Goal: Transaction & Acquisition: Subscribe to service/newsletter

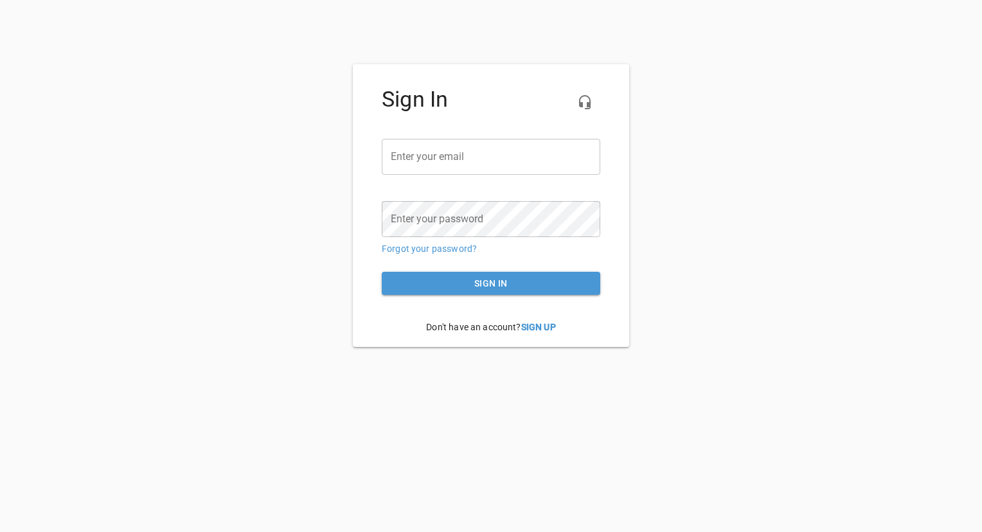
type input "[PERSON_NAME][EMAIL_ADDRESS][DOMAIN_NAME]"
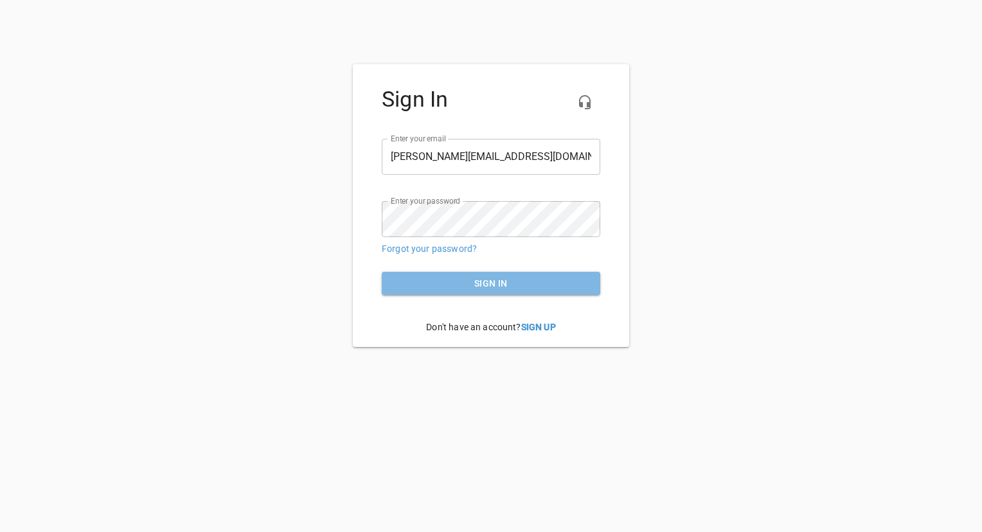
click at [491, 281] on span "Sign in" at bounding box center [491, 284] width 198 height 16
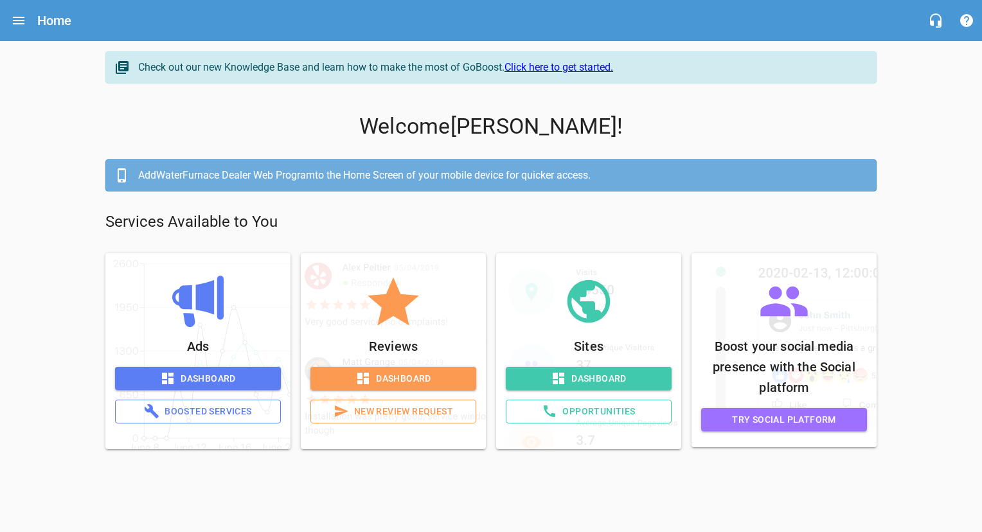
click at [212, 379] on span "Dashboard" at bounding box center [197, 379] width 145 height 16
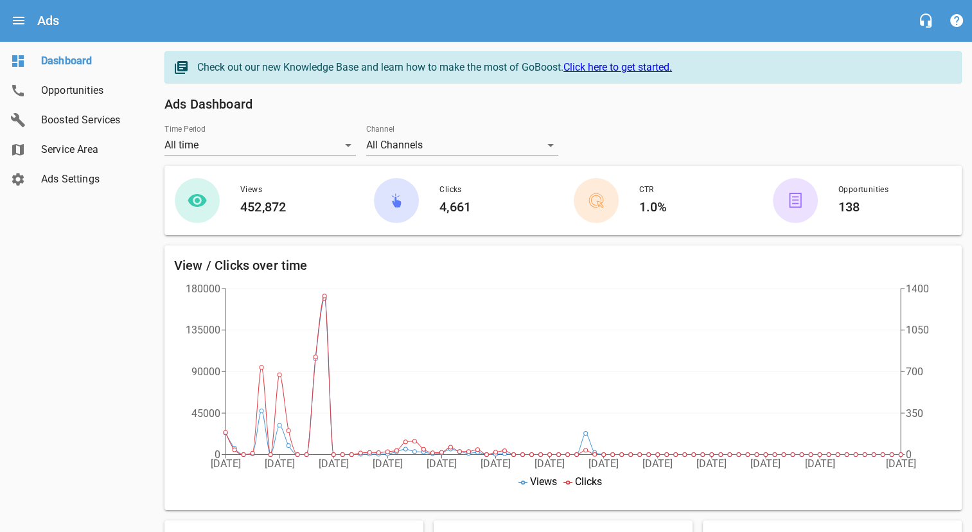
click at [67, 67] on span "Dashboard" at bounding box center [90, 60] width 98 height 15
click at [21, 23] on icon "Open drawer" at bounding box center [19, 21] width 12 height 8
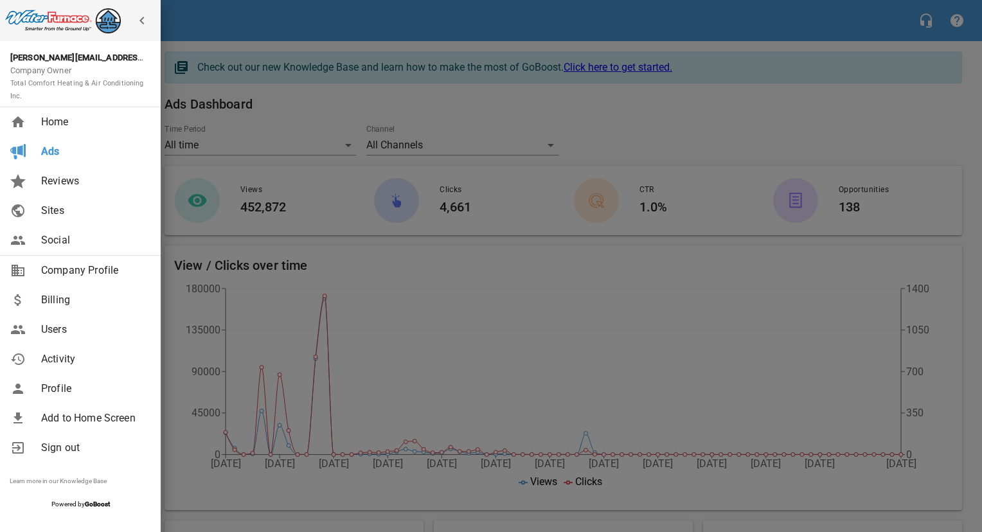
click at [63, 121] on span "Home" at bounding box center [93, 121] width 104 height 15
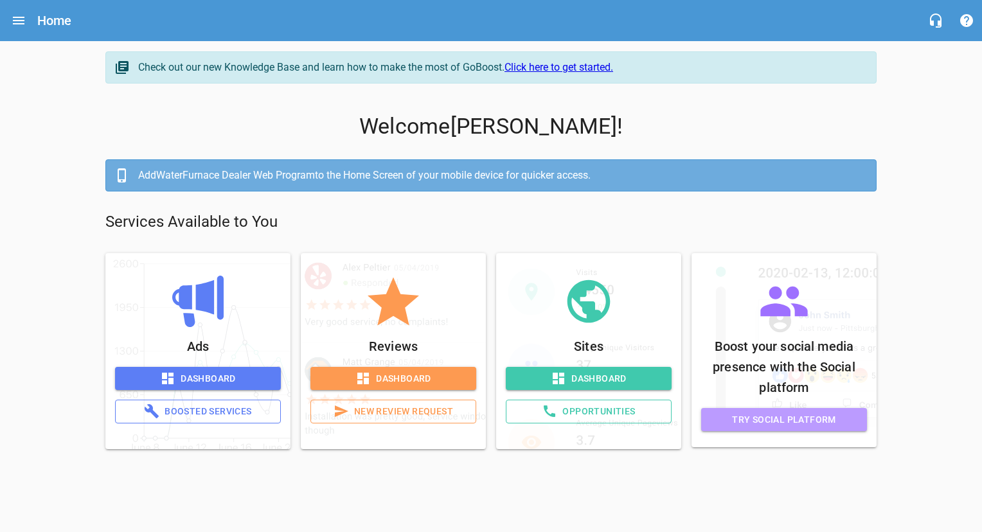
click at [781, 420] on span "Try Social Platform" at bounding box center [783, 420] width 145 height 16
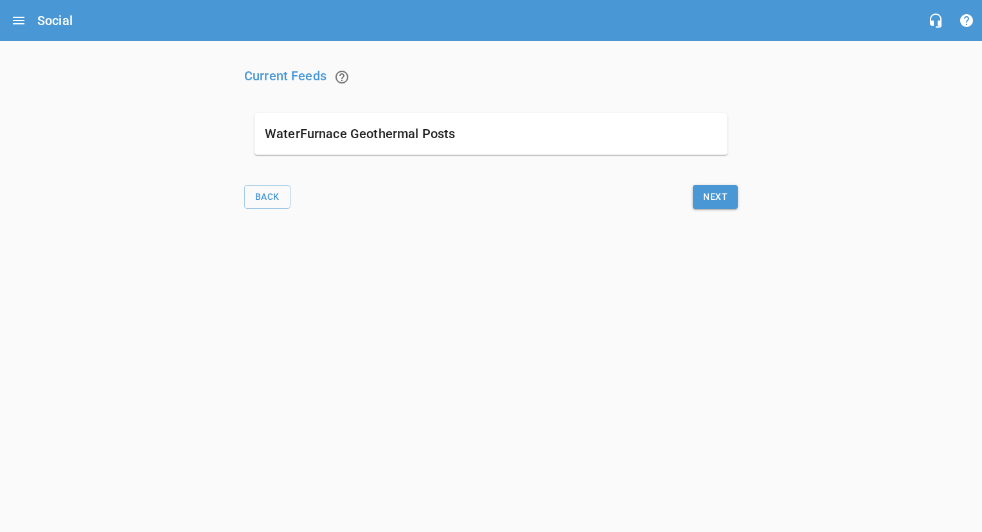
click at [725, 202] on span "Next" at bounding box center [715, 197] width 24 height 16
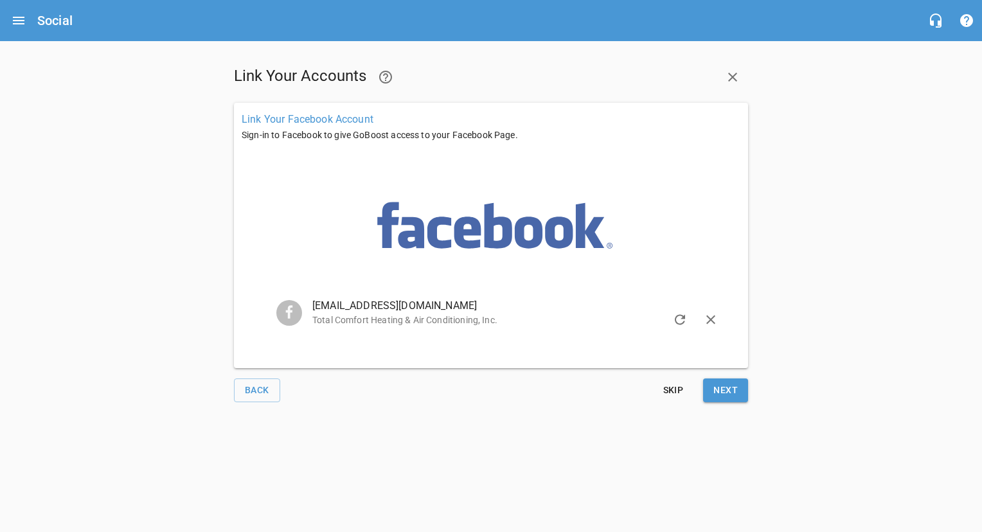
click at [730, 391] on span "Next" at bounding box center [725, 390] width 24 height 16
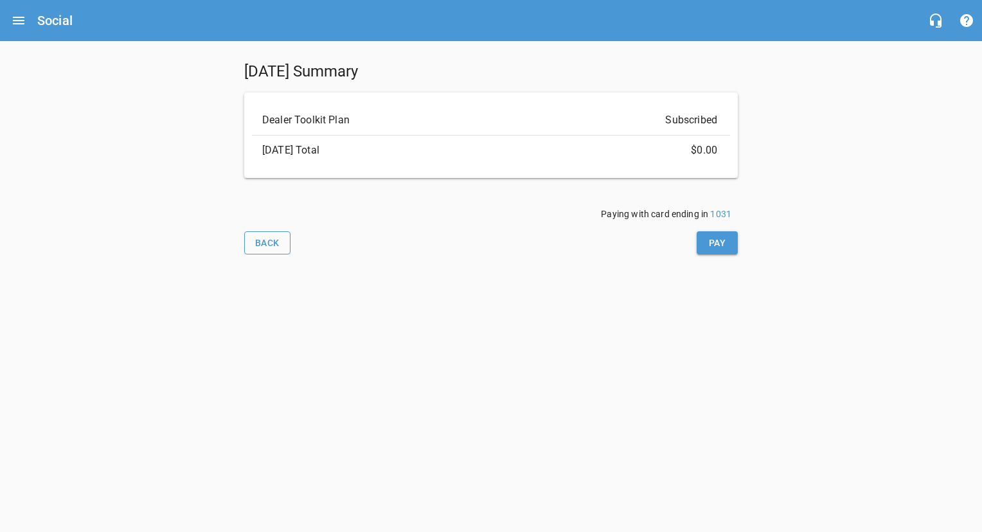
click at [270, 248] on span "Back" at bounding box center [267, 243] width 24 height 16
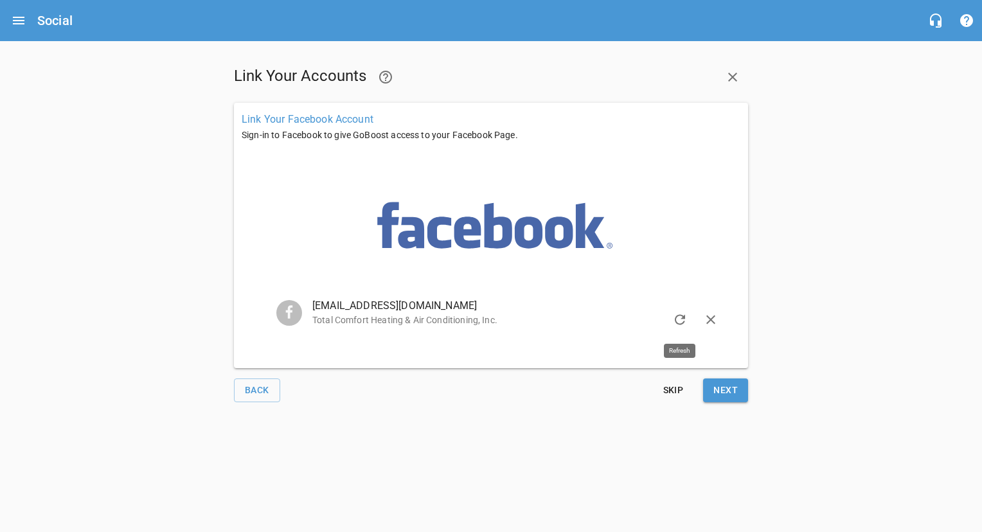
click at [680, 317] on icon "button" at bounding box center [679, 319] width 15 height 15
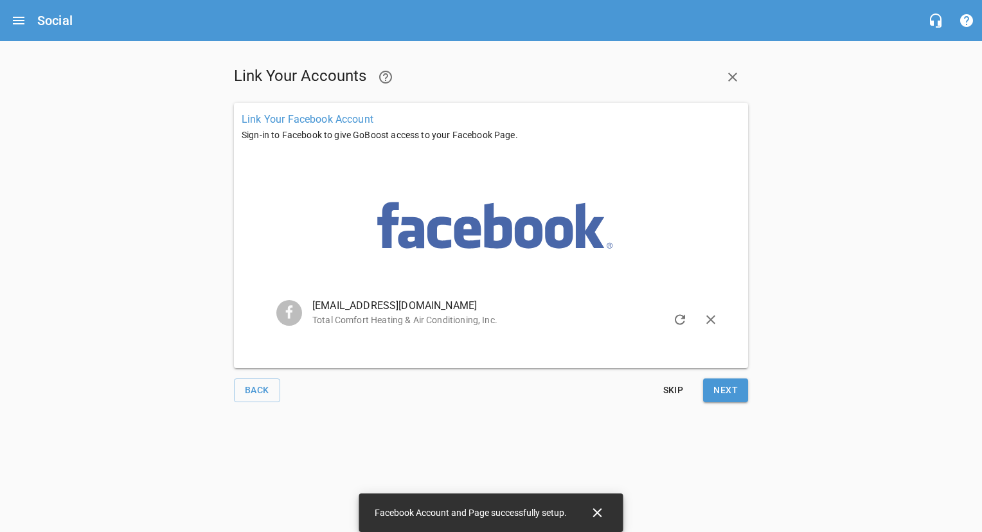
click at [738, 388] on button "Next" at bounding box center [725, 390] width 45 height 24
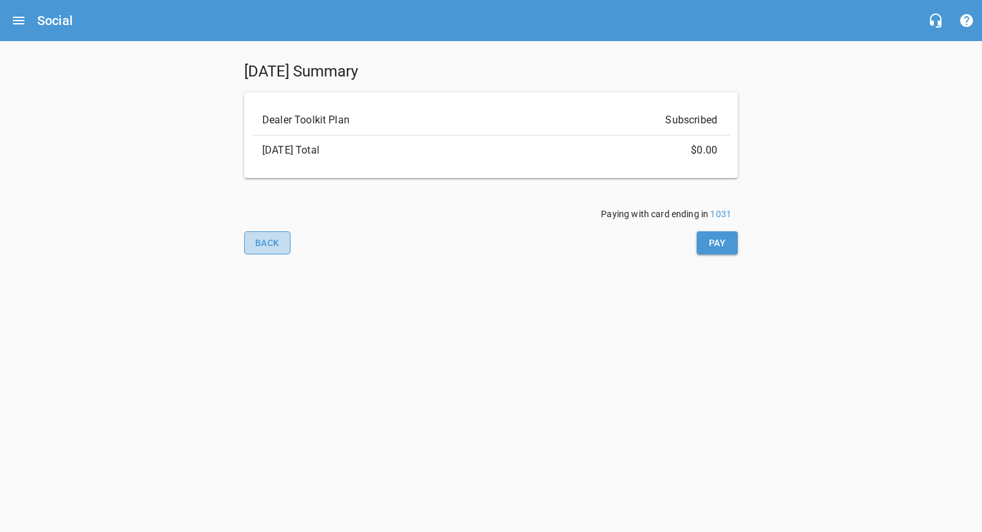
click at [261, 239] on span "Back" at bounding box center [267, 243] width 24 height 16
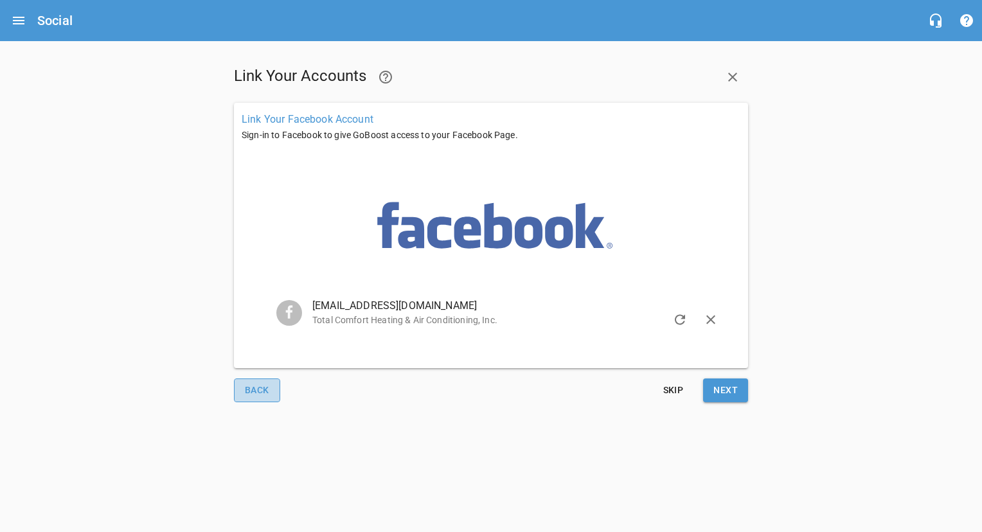
click at [259, 396] on span "Back" at bounding box center [257, 390] width 24 height 16
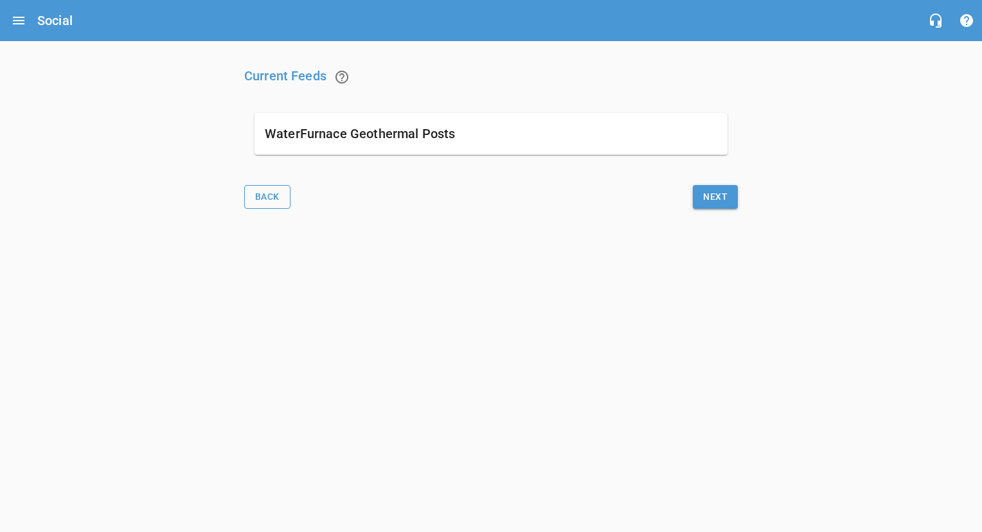
click at [256, 199] on span "Back" at bounding box center [267, 197] width 24 height 16
click at [286, 193] on button "Back" at bounding box center [267, 197] width 46 height 24
click at [24, 22] on icon "Open drawer" at bounding box center [18, 20] width 15 height 15
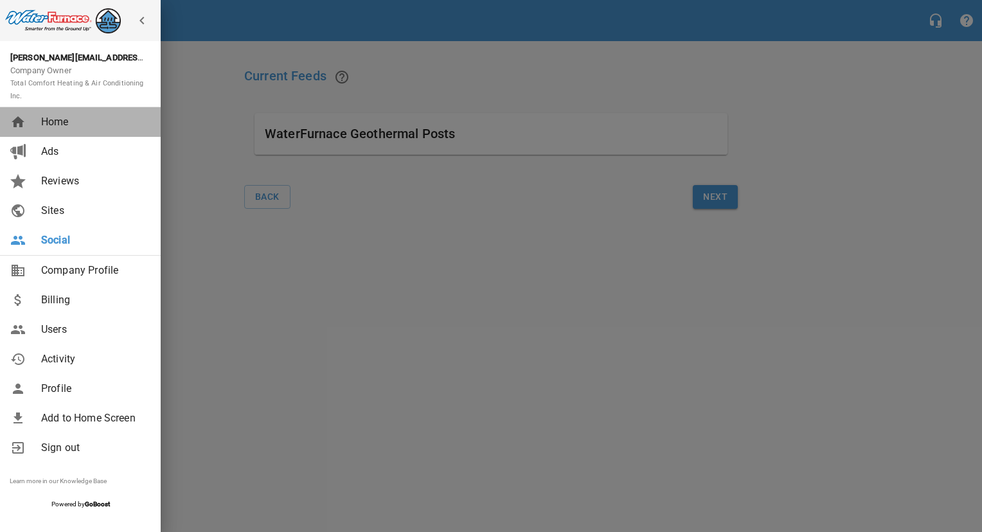
click at [47, 128] on span "Home" at bounding box center [93, 121] width 104 height 15
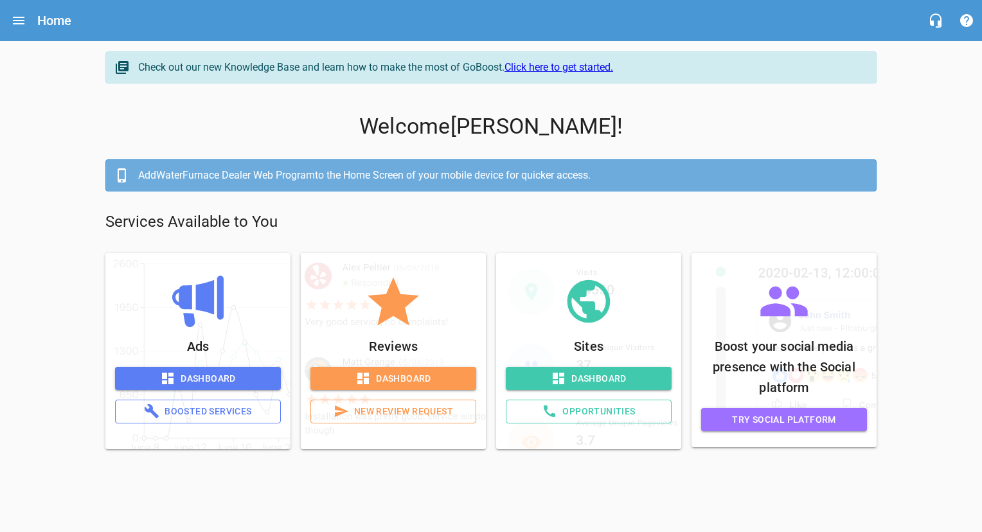
click at [212, 411] on span "Boosted Services" at bounding box center [198, 411] width 144 height 16
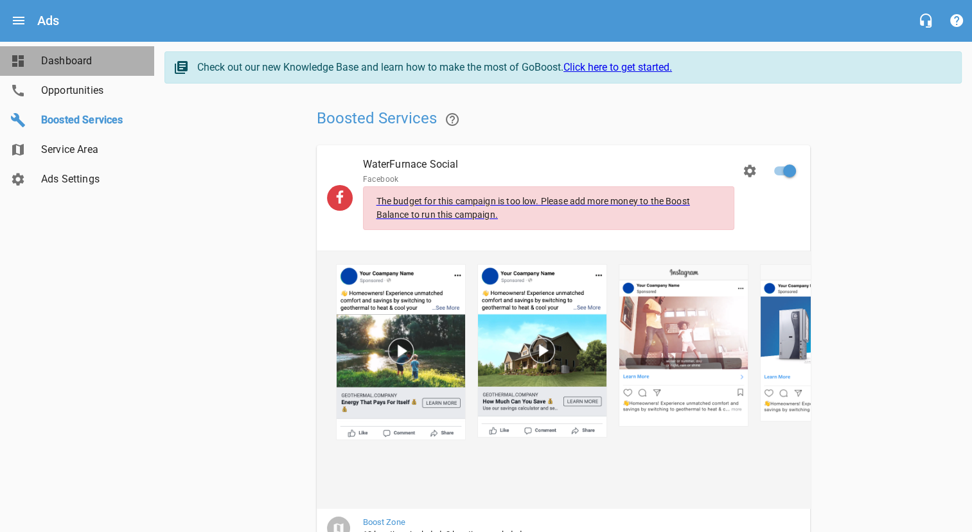
click at [71, 62] on span "Dashboard" at bounding box center [90, 60] width 98 height 15
